Goal: Transaction & Acquisition: Purchase product/service

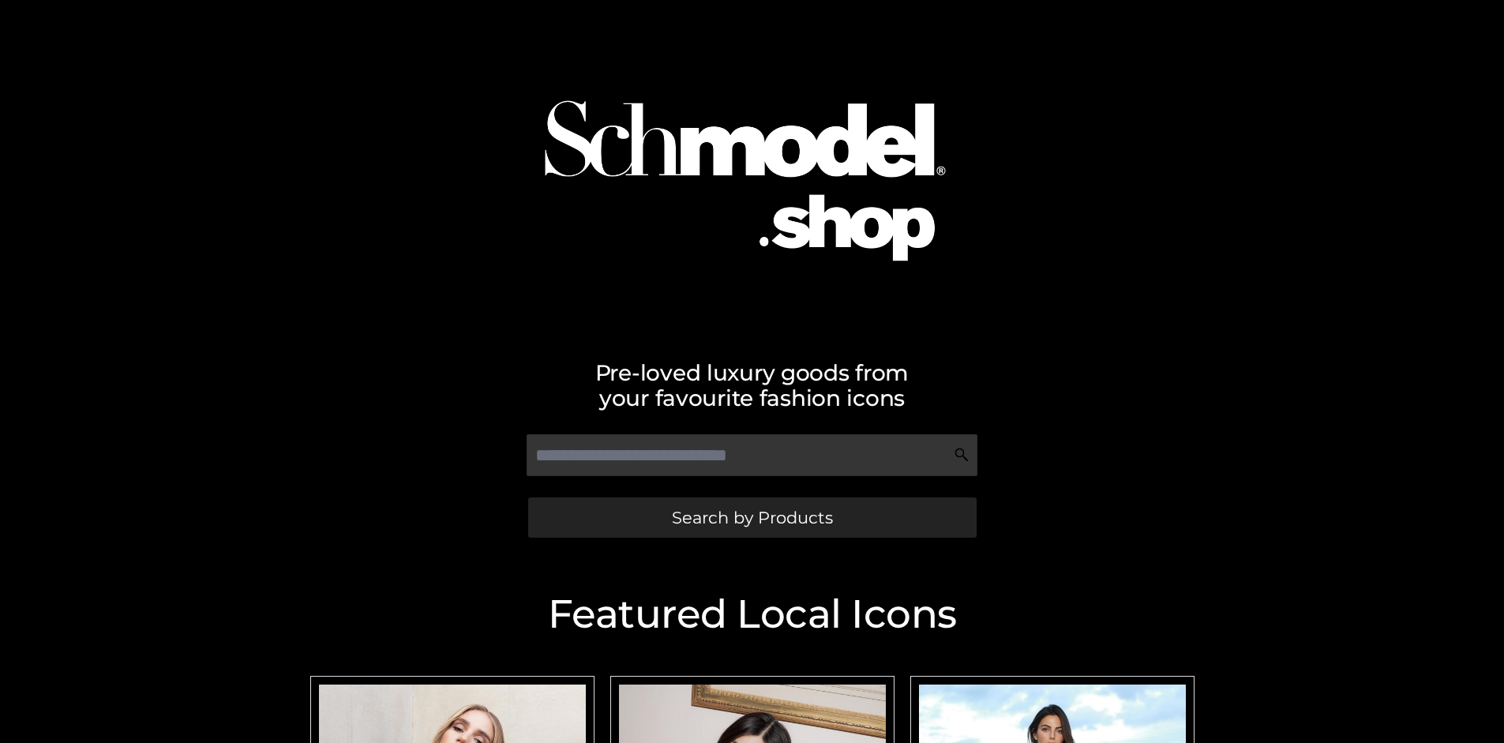
click at [752, 517] on span "Search by Products" at bounding box center [752, 517] width 161 height 17
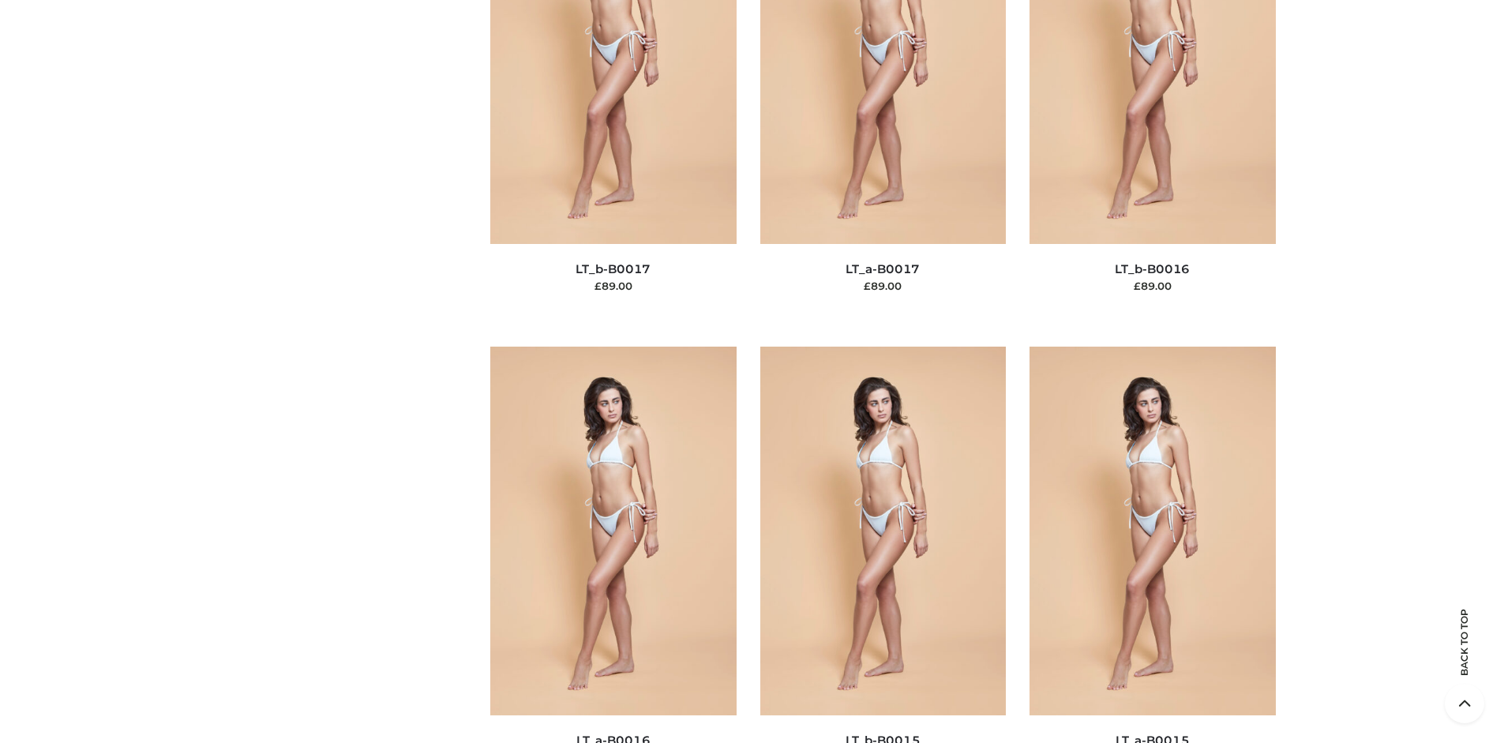
scroll to position [5298, 0]
click at [0, 0] on span "OPP SWIMWEAR" at bounding box center [0, 0] width 0 height 0
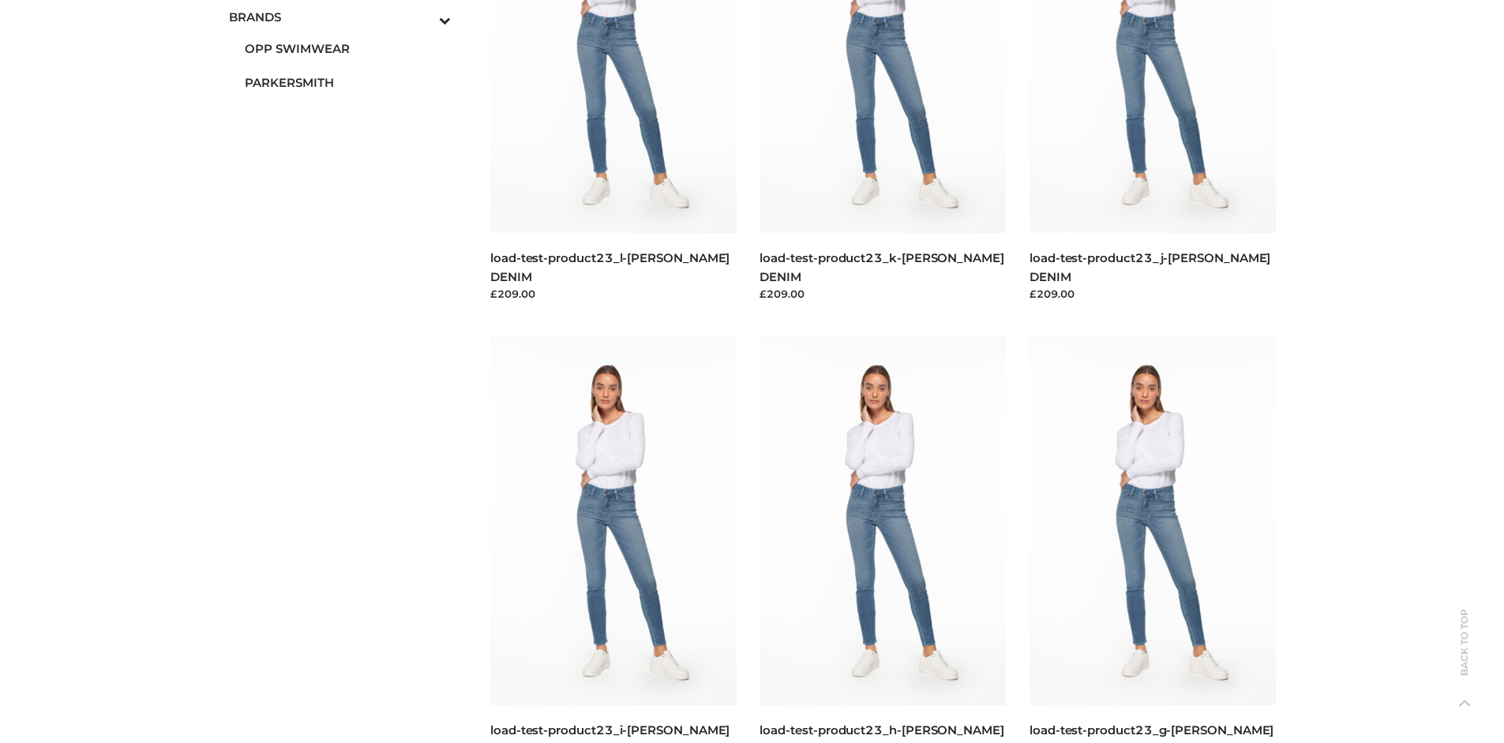
scroll to position [0, 0]
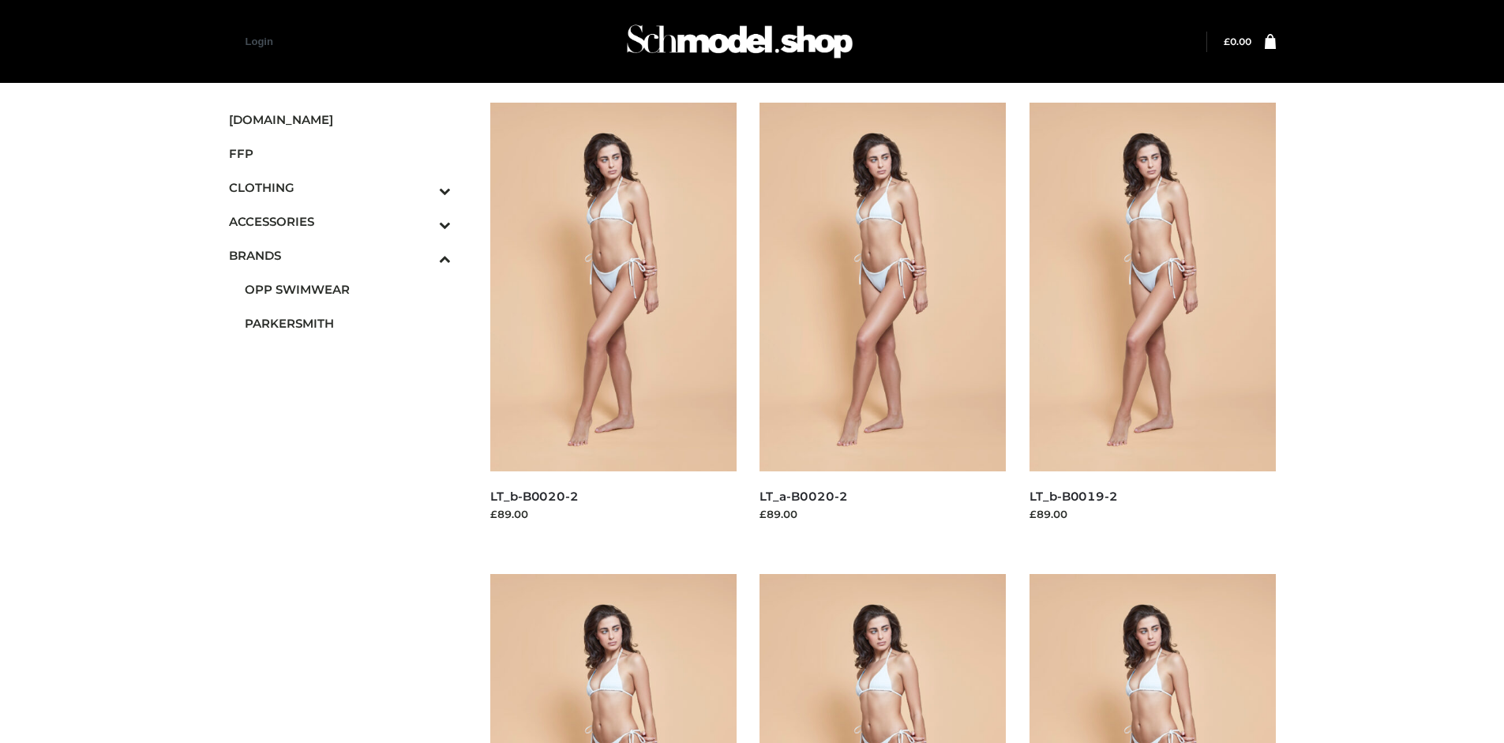
scroll to position [743, 0]
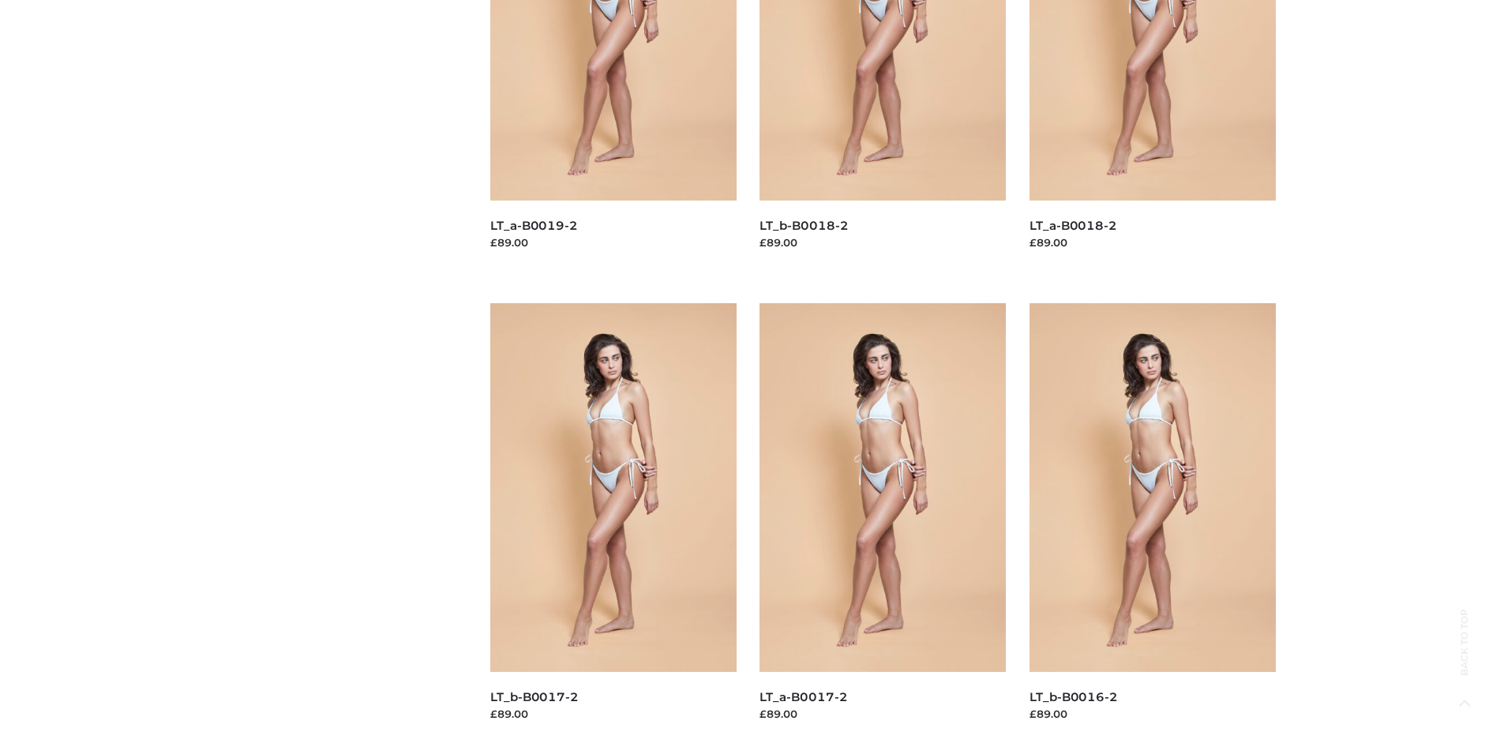
click at [613, 523] on img at bounding box center [613, 487] width 246 height 369
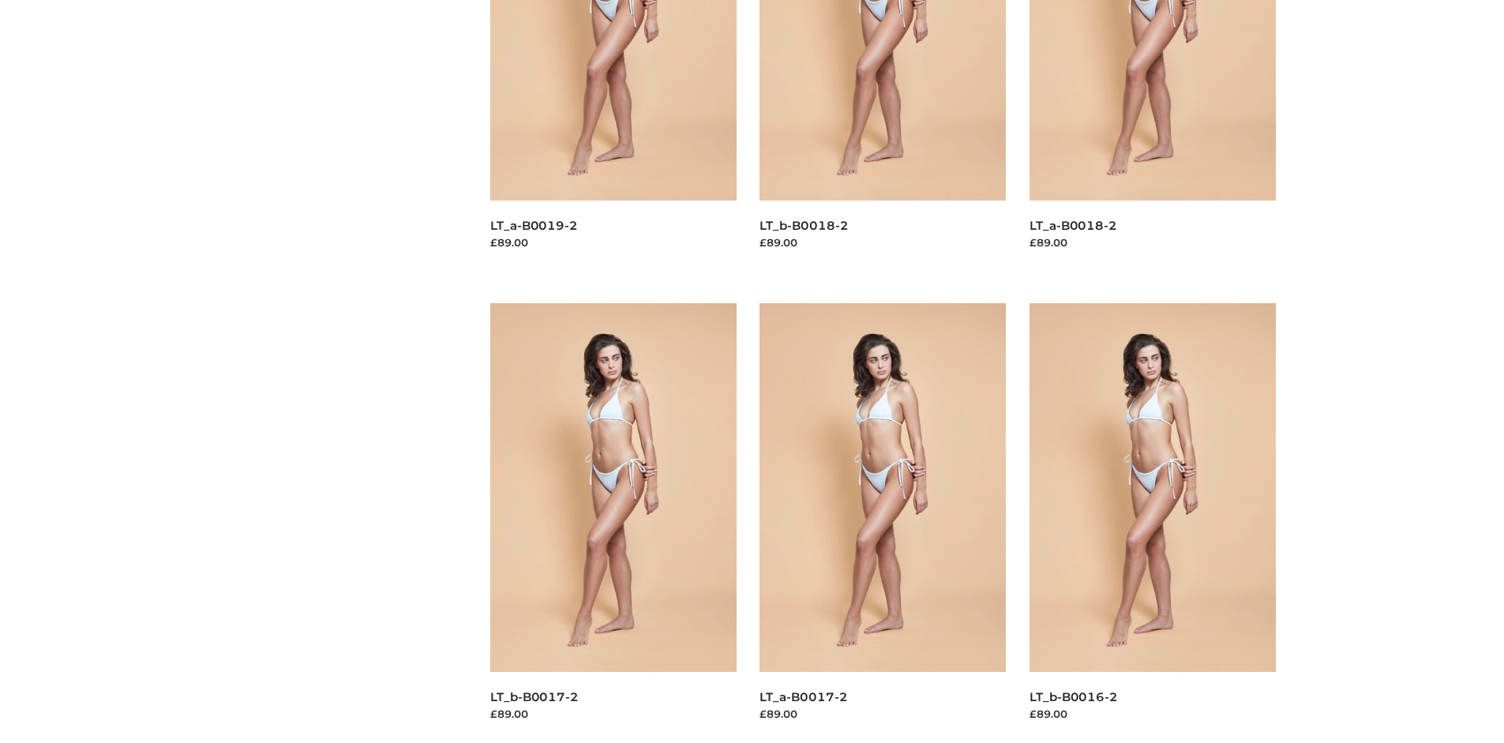
click at [883, 523] on img at bounding box center [882, 487] width 246 height 369
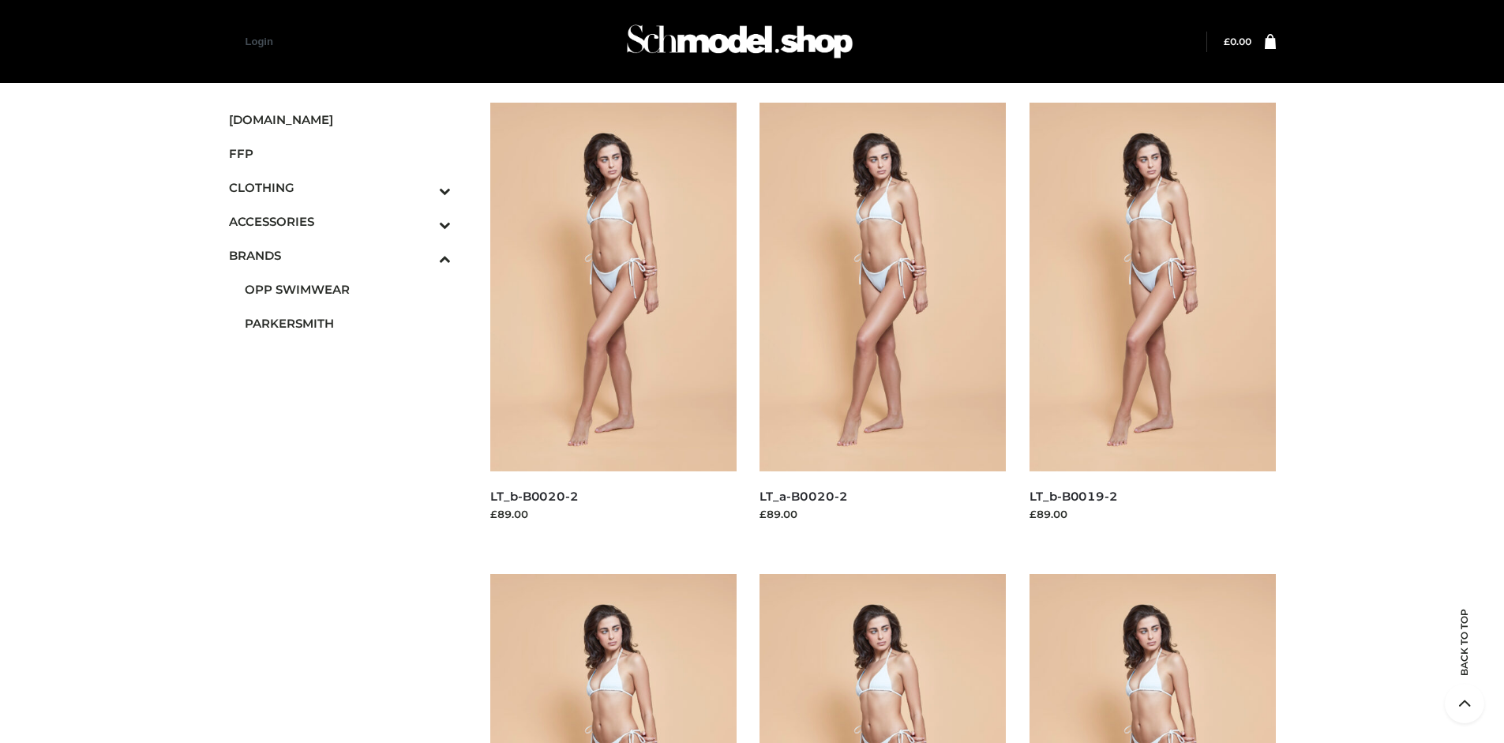
click at [423, 187] on icon "Toggle Submenu" at bounding box center [362, 191] width 177 height 18
click at [0, 0] on span "DRESSES" at bounding box center [0, 0] width 0 height 0
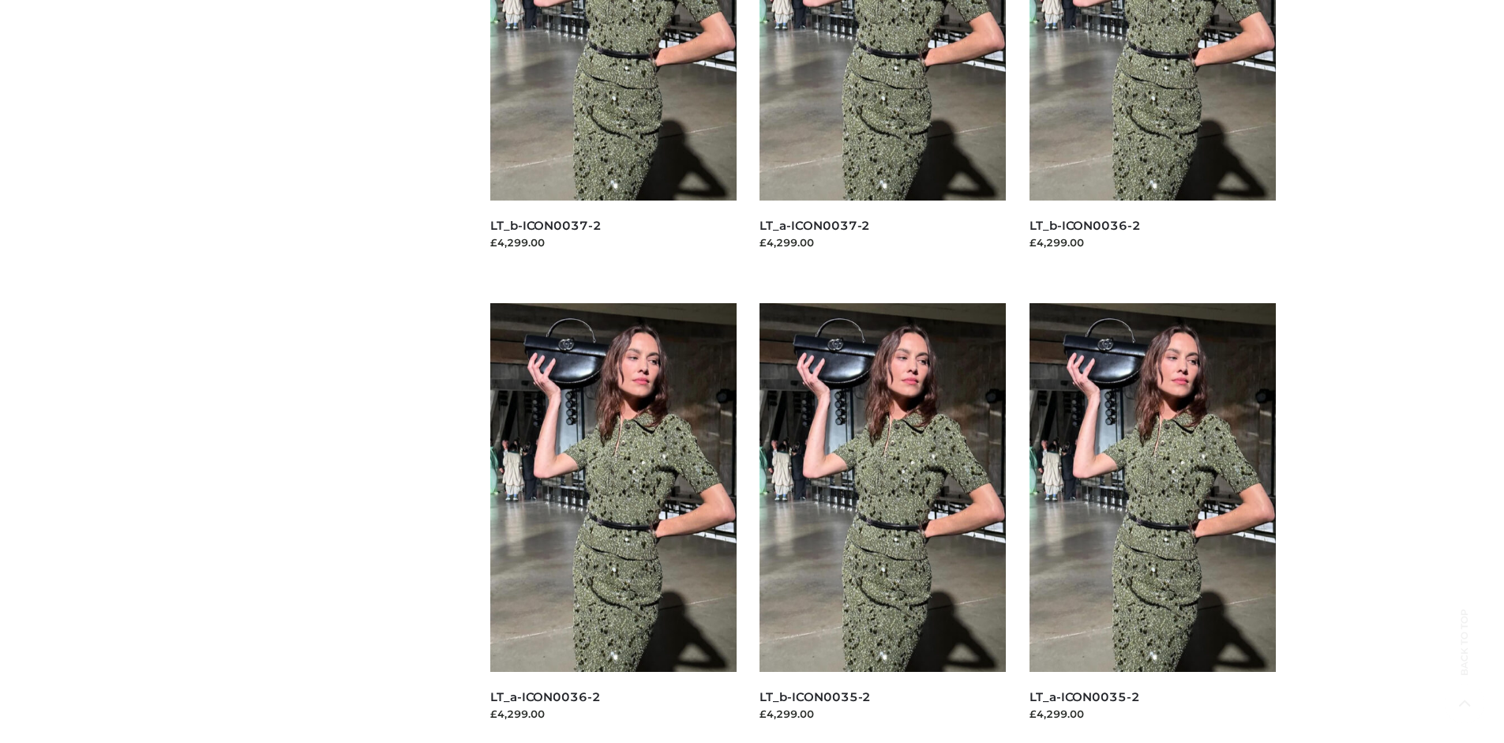
click at [613, 523] on img at bounding box center [613, 487] width 246 height 369
click at [1152, 523] on img at bounding box center [1152, 487] width 246 height 369
click at [883, 523] on img at bounding box center [882, 487] width 246 height 369
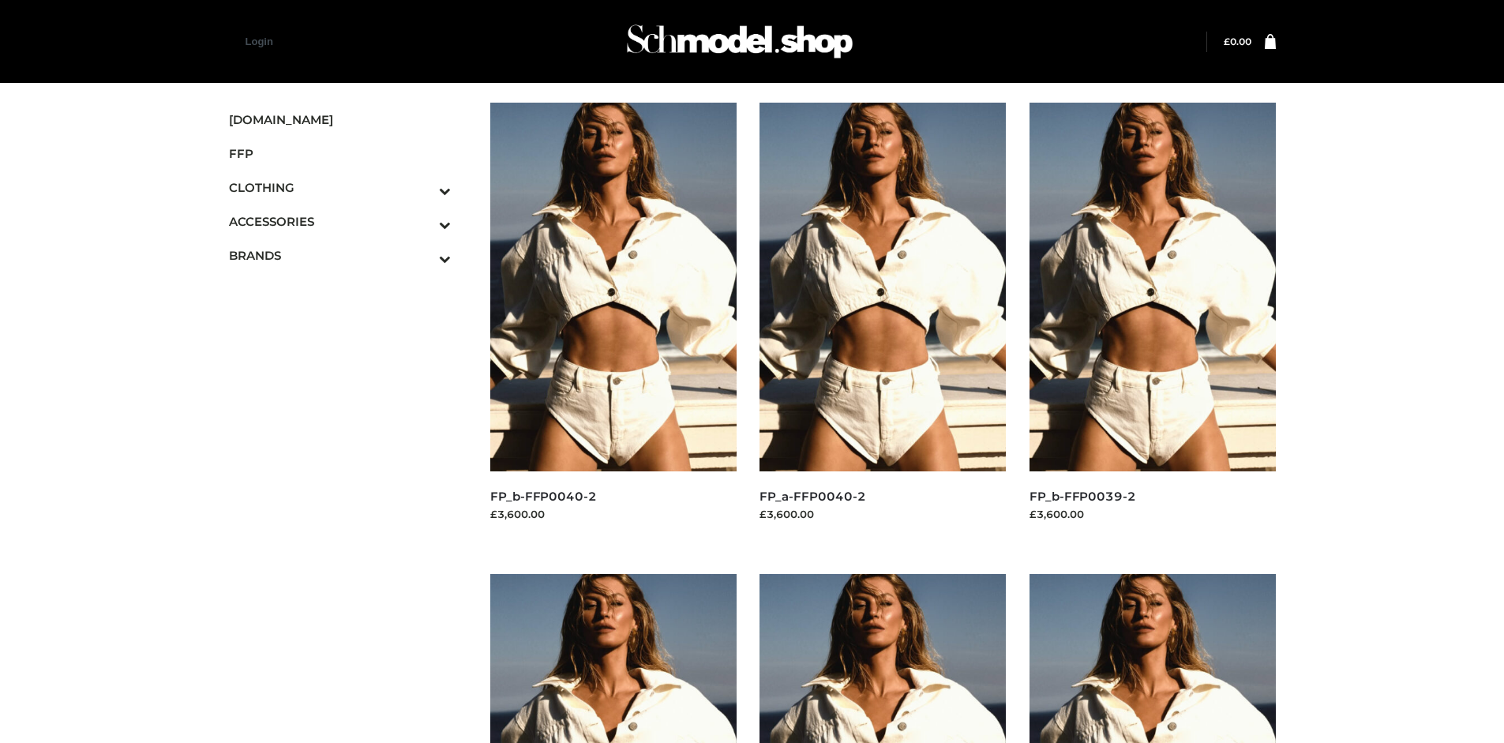
scroll to position [743, 0]
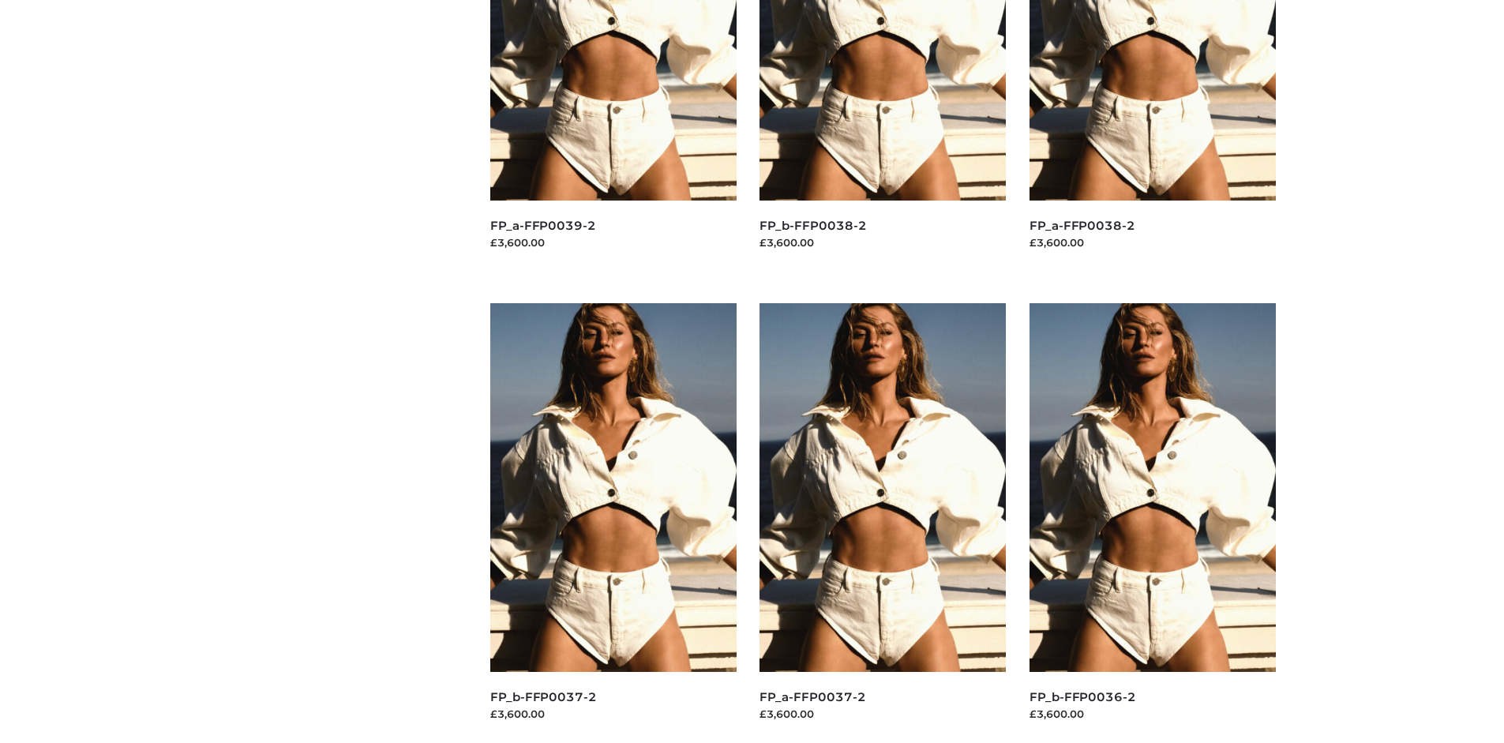
click at [1152, 523] on img at bounding box center [1152, 487] width 246 height 369
click at [613, 523] on img at bounding box center [613, 487] width 246 height 369
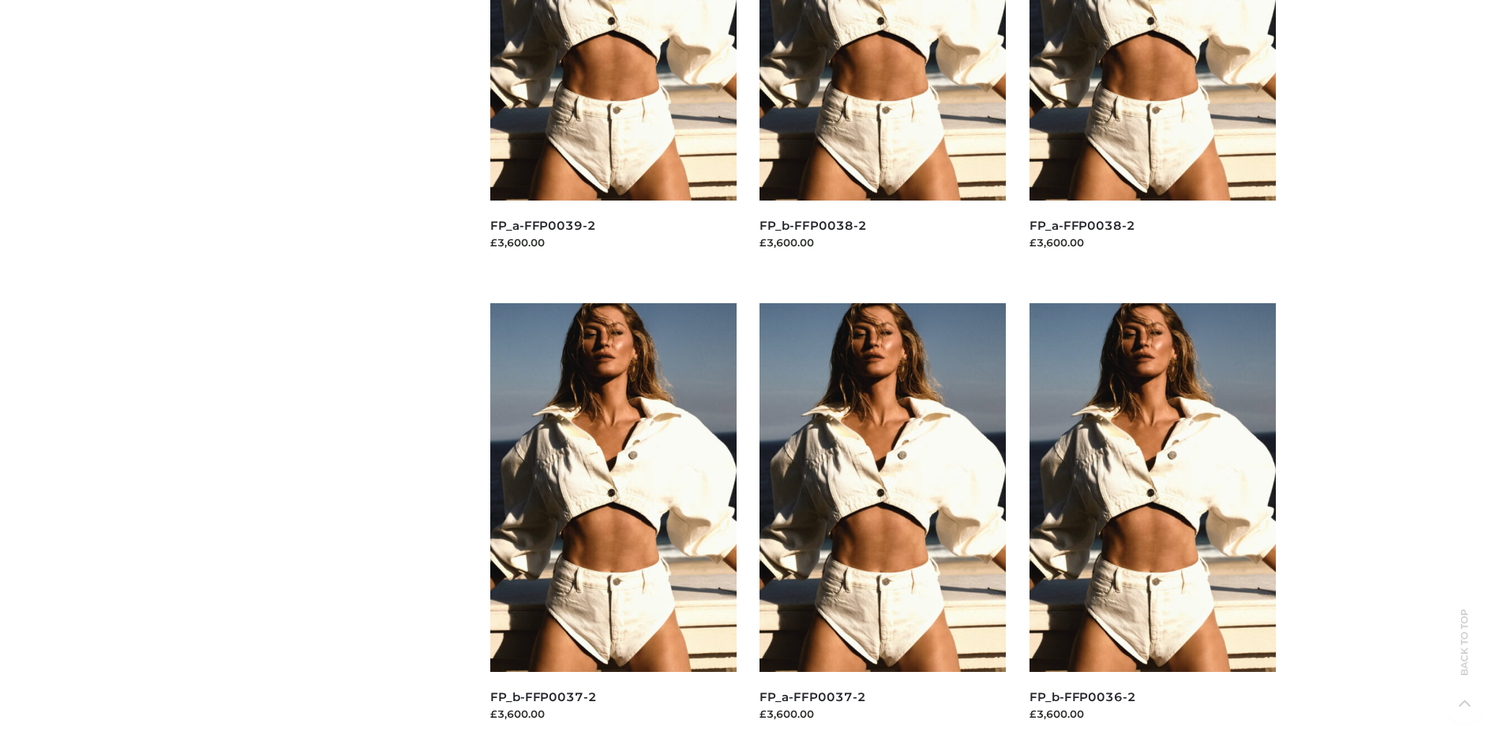
click at [883, 523] on img at bounding box center [882, 487] width 246 height 369
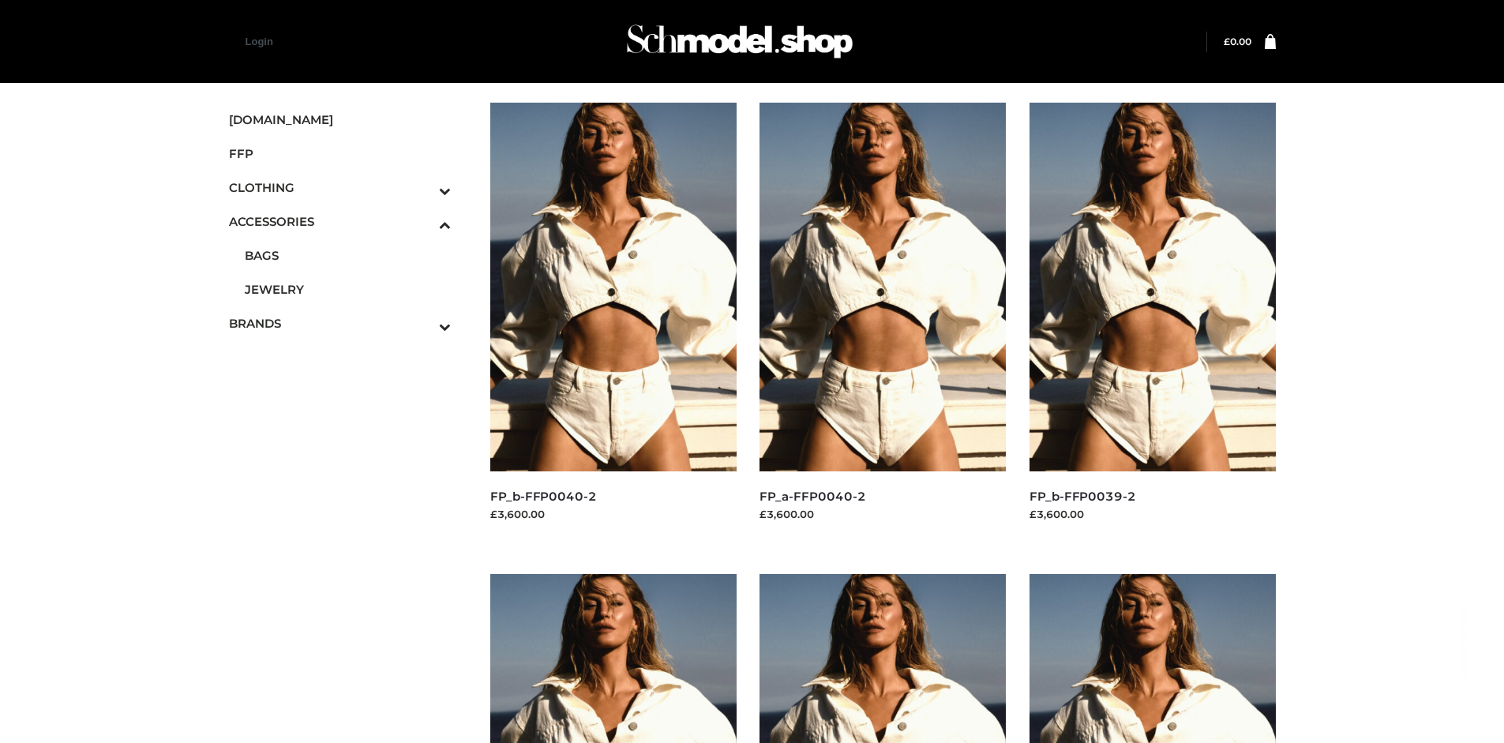
click at [347, 289] on span "JEWELRY" at bounding box center [348, 289] width 207 height 18
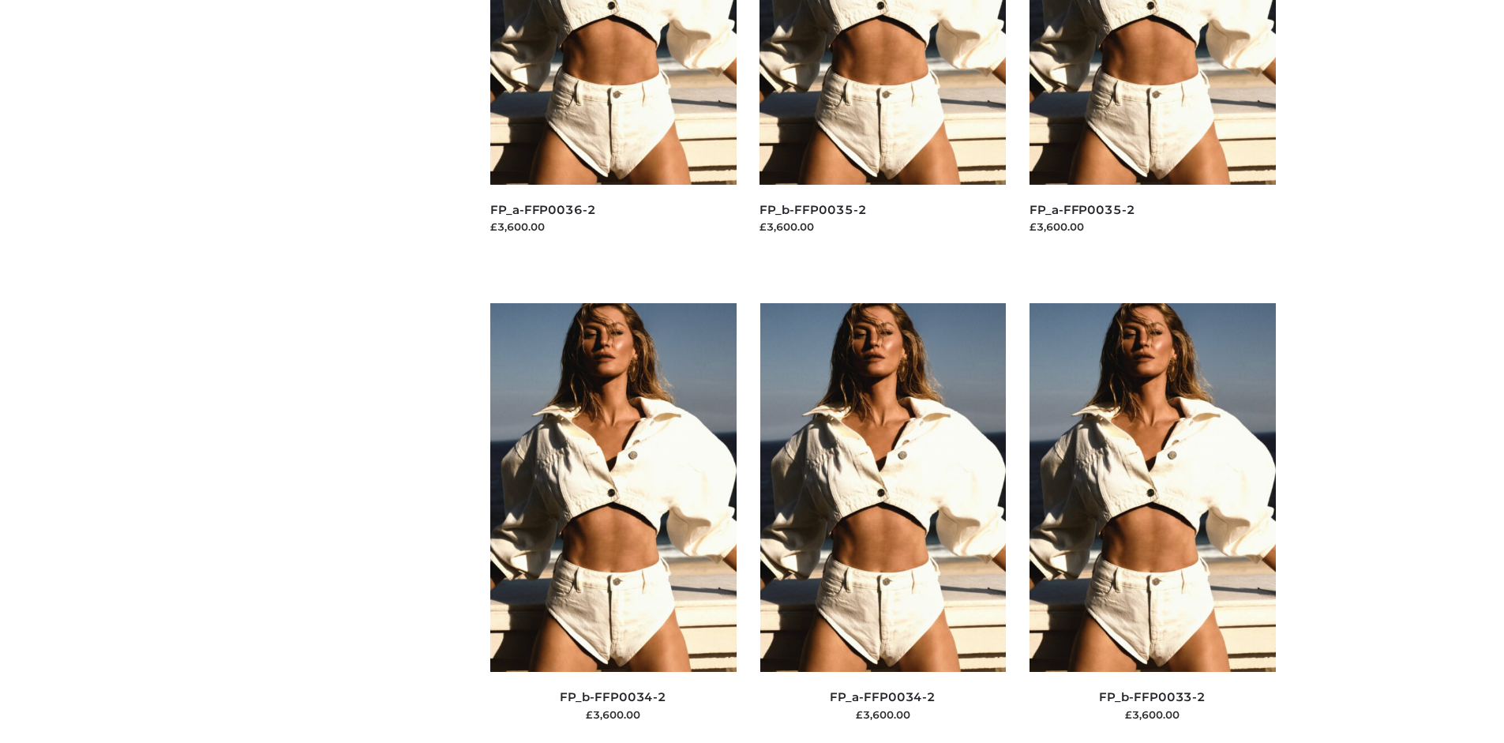
click at [883, 523] on img at bounding box center [883, 487] width 246 height 369
click at [1152, 523] on img at bounding box center [1152, 487] width 246 height 369
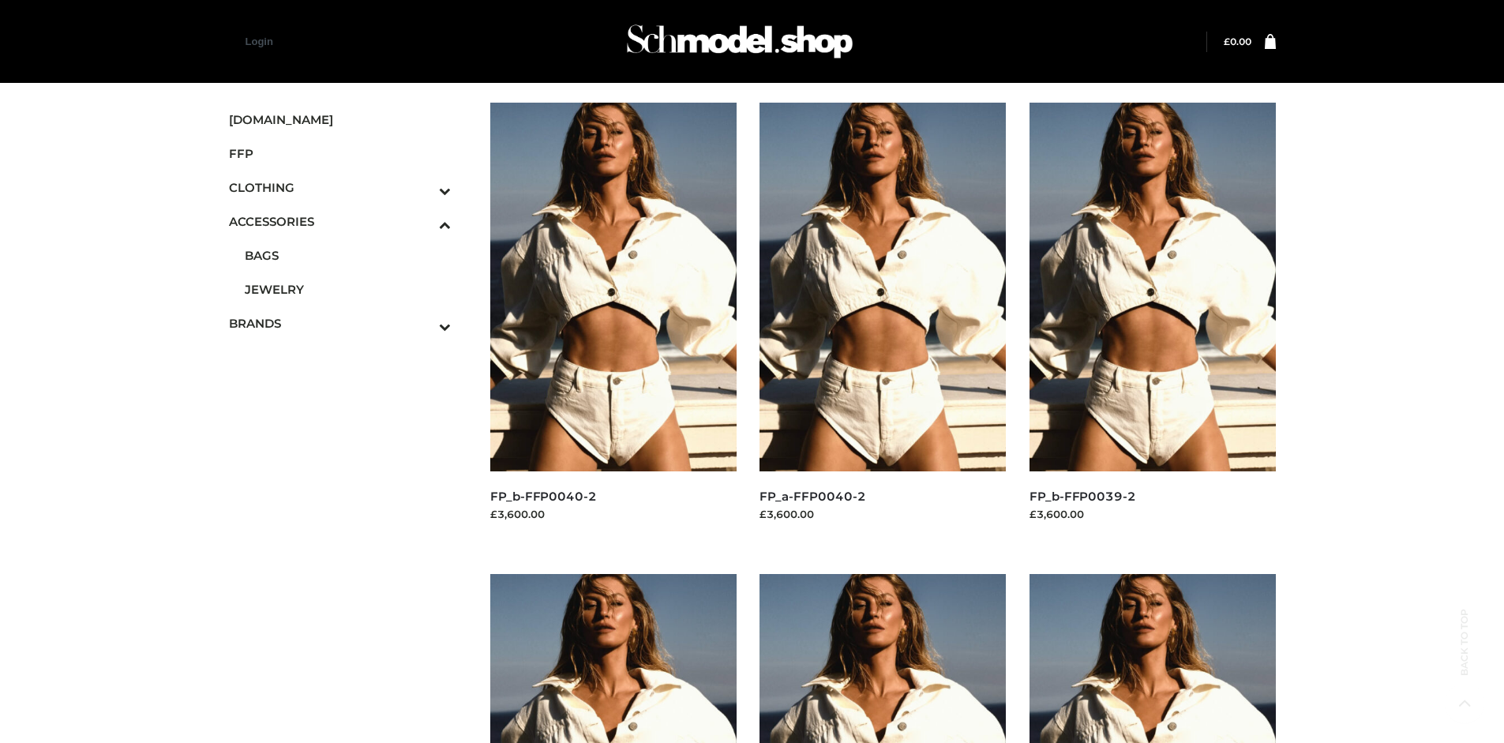
click at [613, 322] on img at bounding box center [613, 287] width 246 height 369
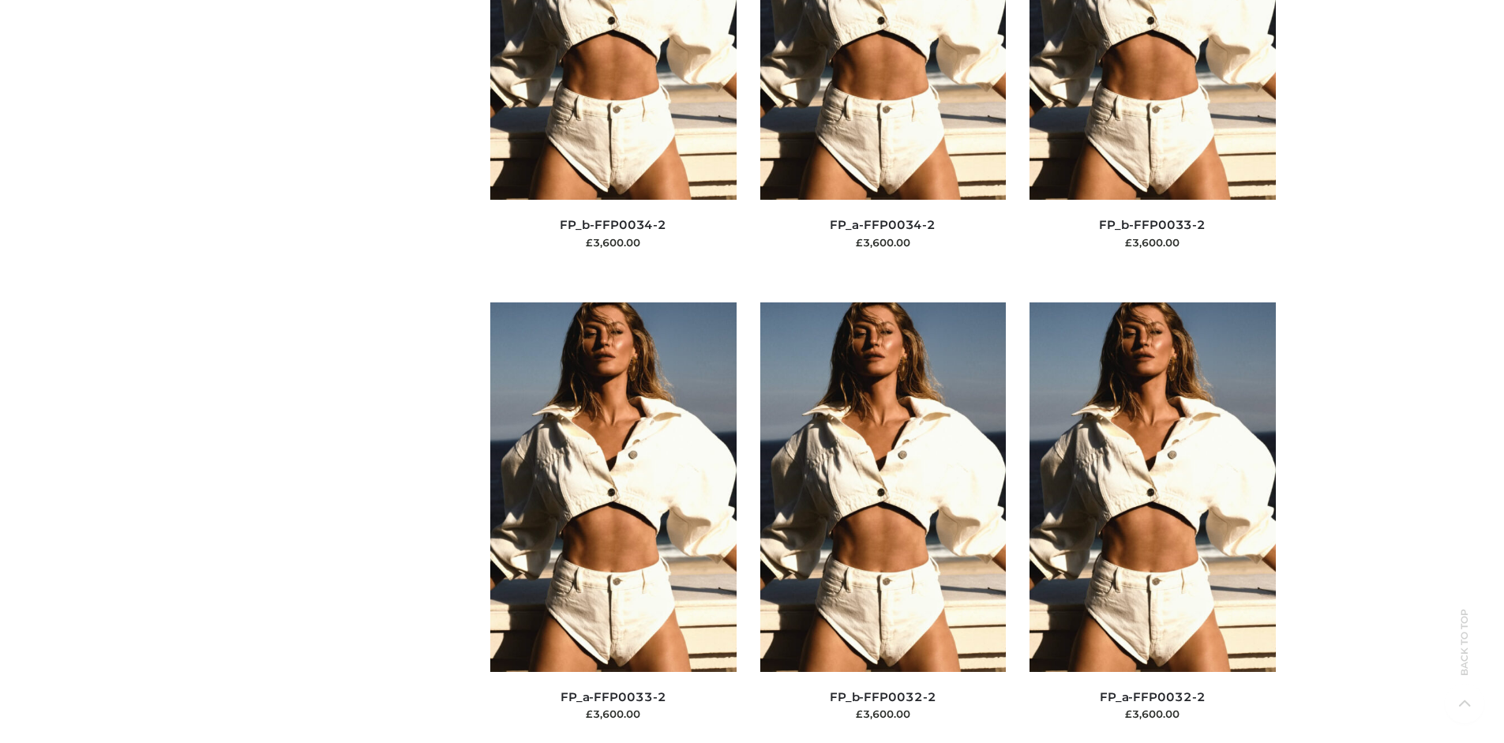
click at [883, 522] on img at bounding box center [883, 486] width 246 height 369
